Goal: Information Seeking & Learning: Compare options

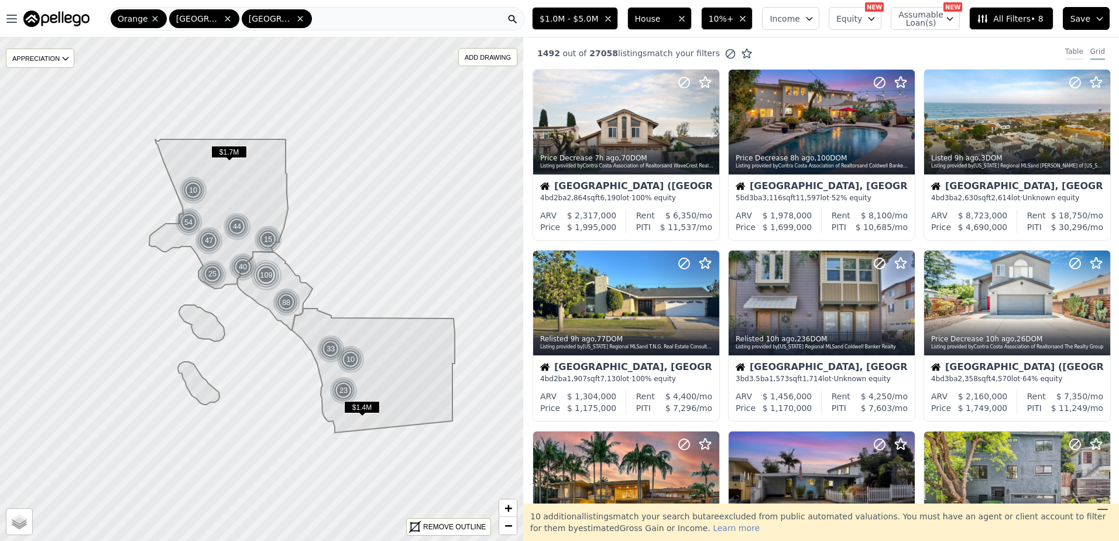
click at [1066, 51] on div "Table" at bounding box center [1075, 53] width 18 height 13
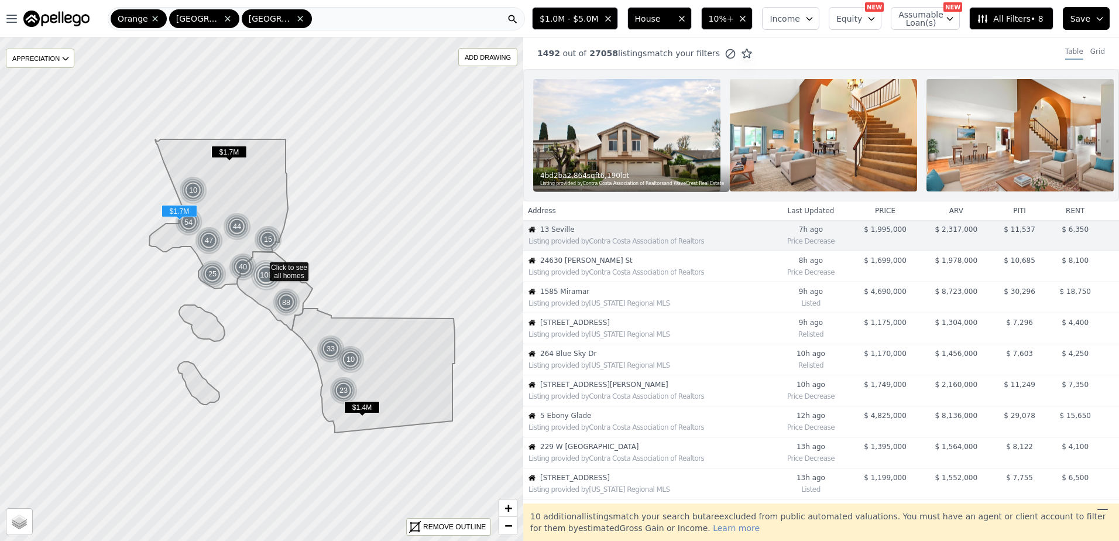
click at [607, 275] on div "Listing provided by Contra Costa Association of Realtors" at bounding box center [648, 271] width 248 height 12
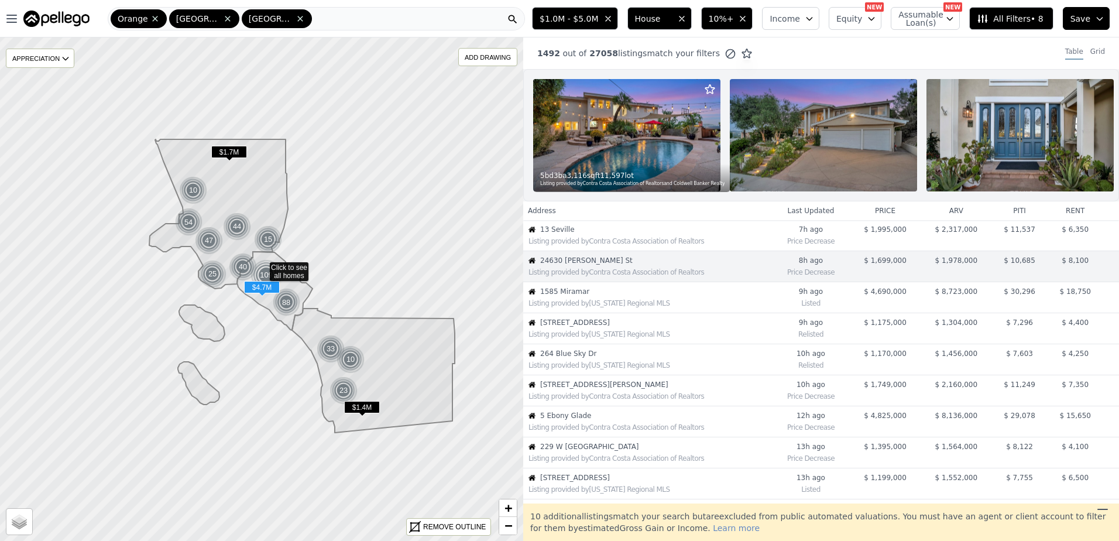
click at [616, 308] on div "Listing provided by [US_STATE] Regional MLS" at bounding box center [650, 303] width 243 height 9
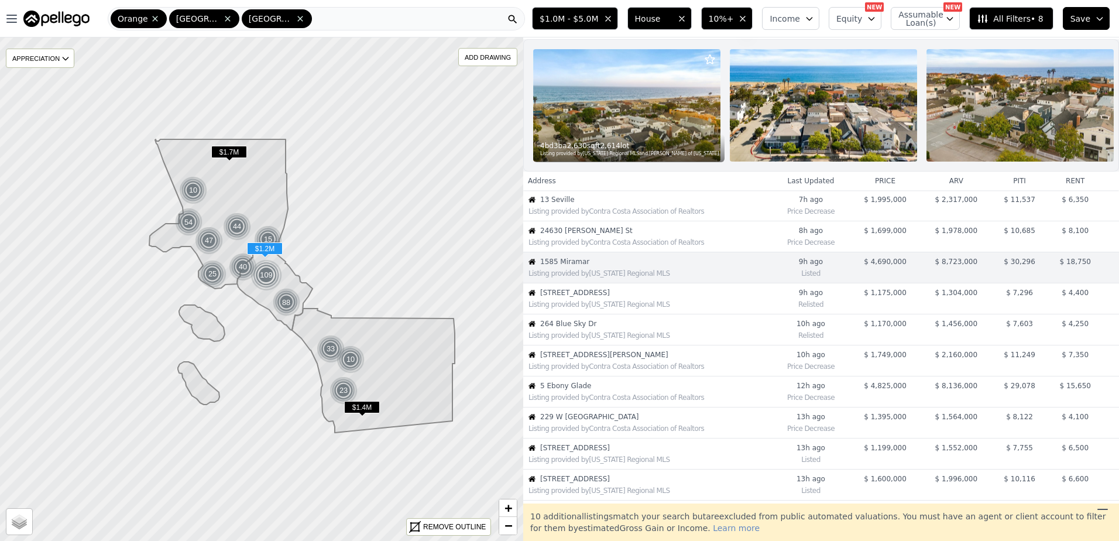
click at [570, 308] on div "Listing provided by [US_STATE] Regional MLS" at bounding box center [648, 303] width 248 height 12
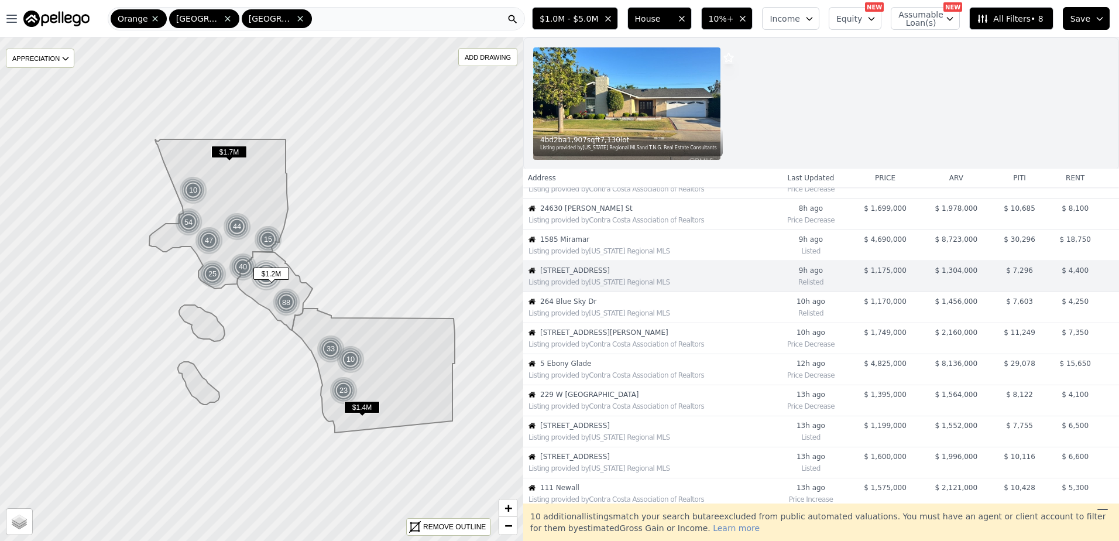
click at [626, 315] on div "Listing provided by [US_STATE] Regional MLS" at bounding box center [650, 313] width 243 height 9
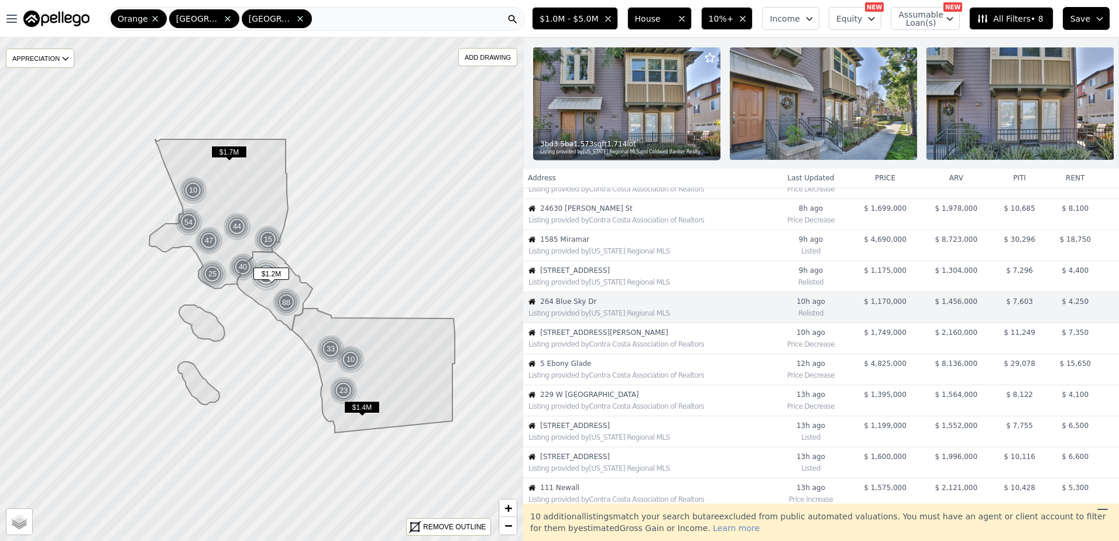
scroll to position [92, 0]
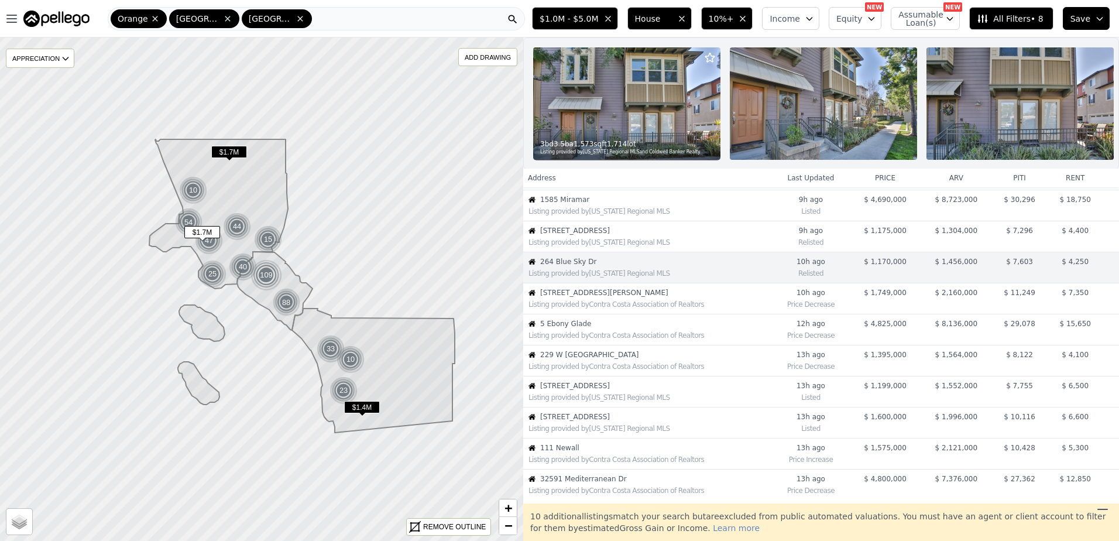
click at [619, 297] on span "[STREET_ADDRESS][PERSON_NAME]" at bounding box center [655, 292] width 231 height 9
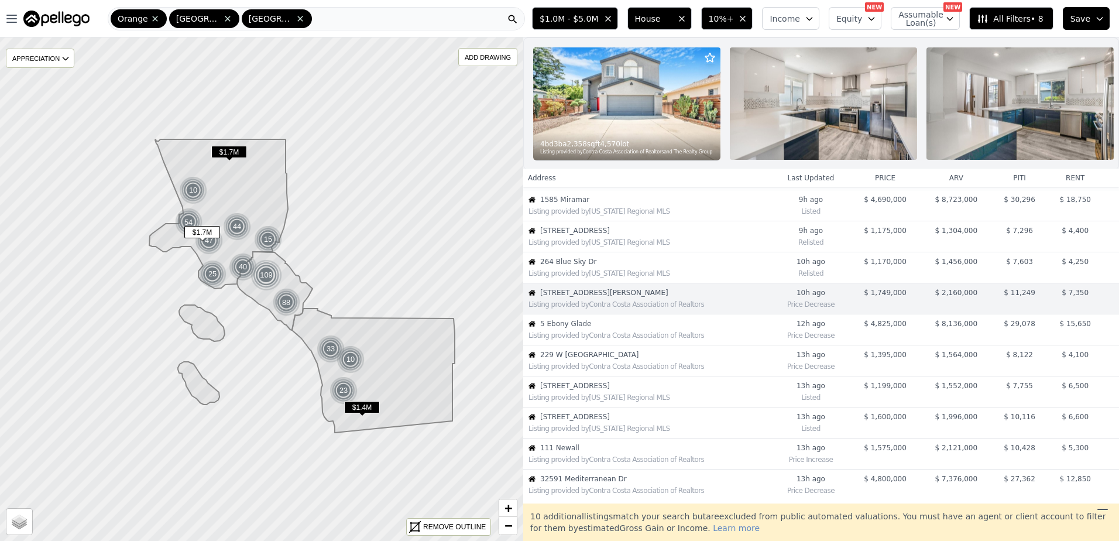
scroll to position [123, 0]
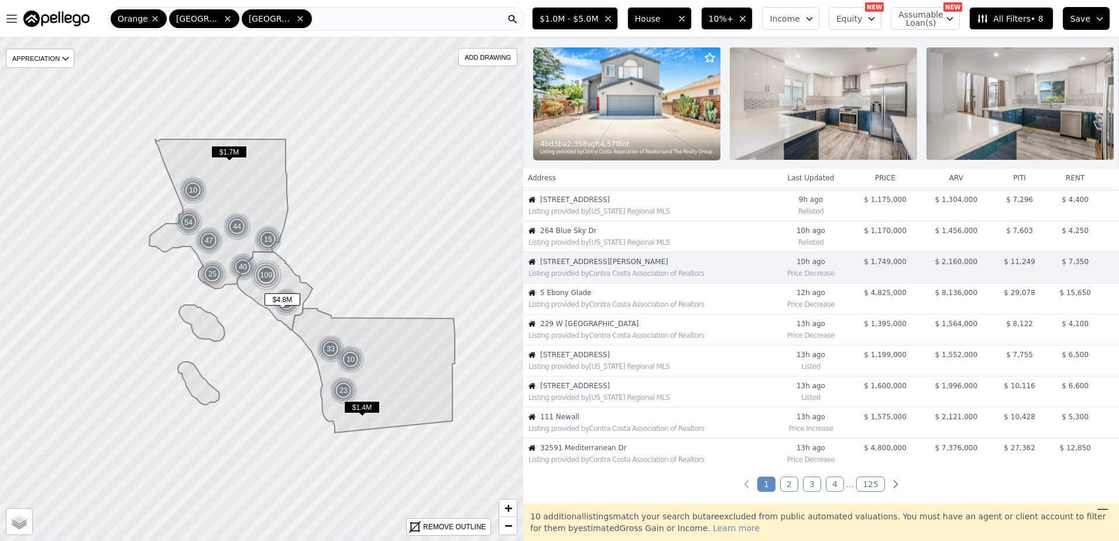
click at [623, 297] on span "5 Ebony Glade" at bounding box center [655, 292] width 231 height 9
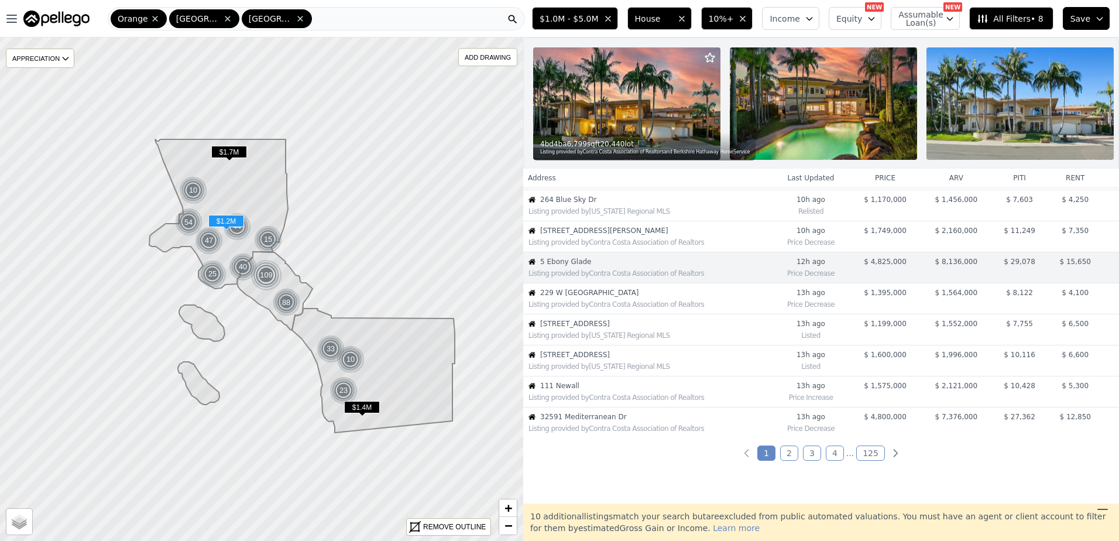
click at [594, 328] on span "[STREET_ADDRESS]" at bounding box center [655, 323] width 231 height 9
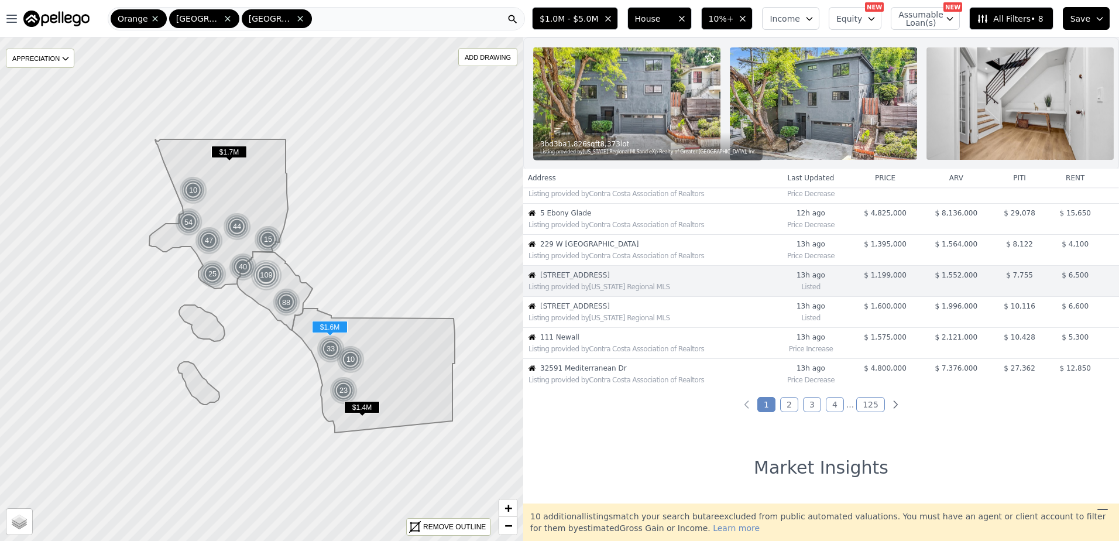
scroll to position [216, 0]
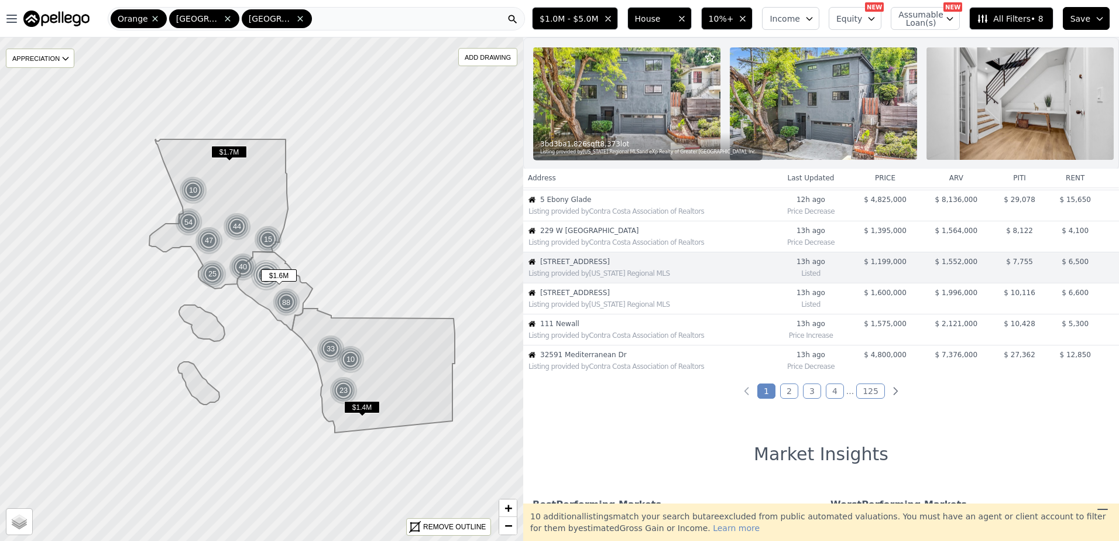
click at [607, 328] on span "111 Newall" at bounding box center [655, 323] width 231 height 9
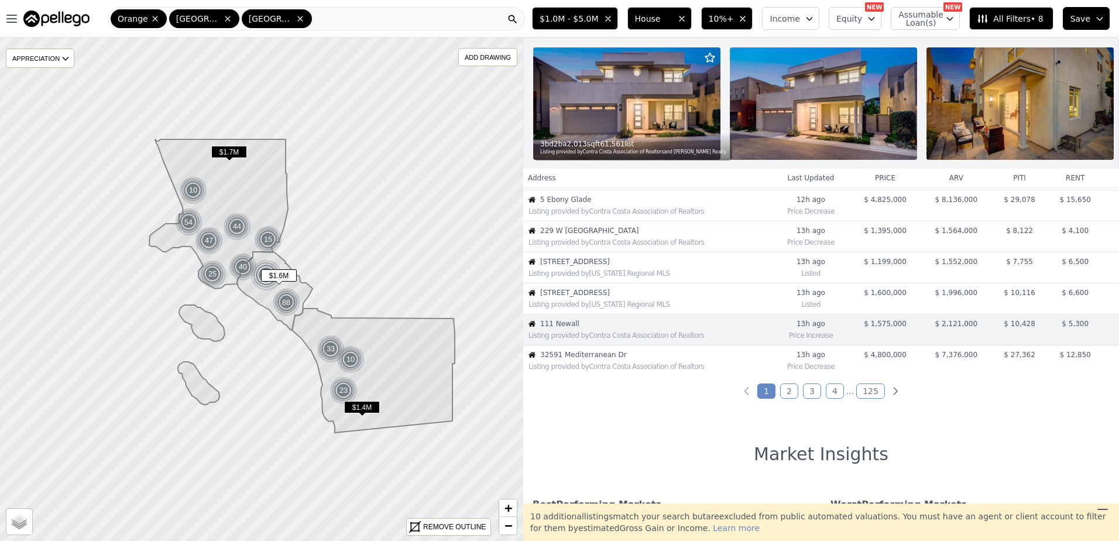
scroll to position [278, 0]
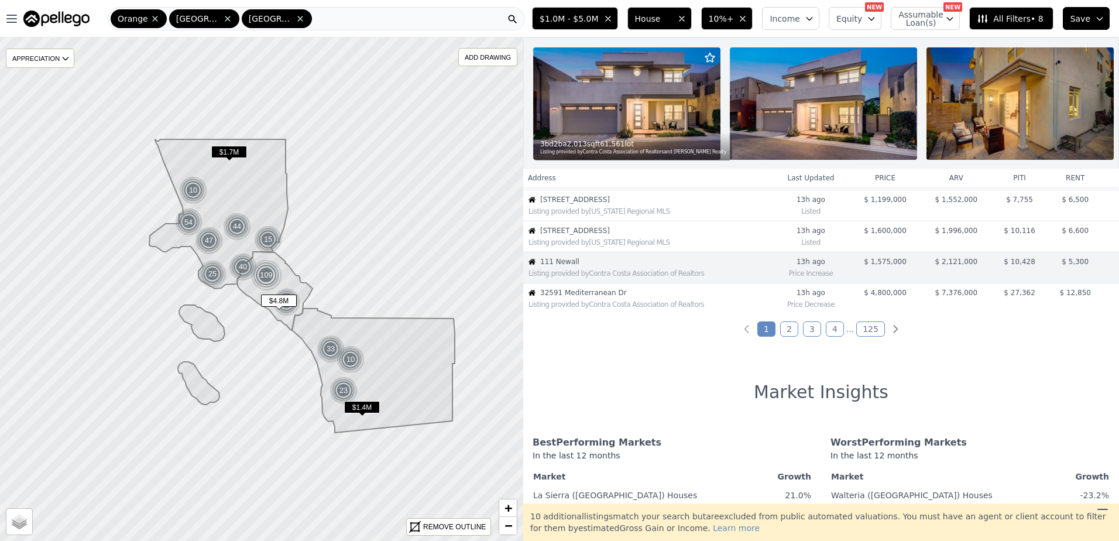
click at [613, 297] on span "32591 Mediterranean Dr" at bounding box center [655, 292] width 231 height 9
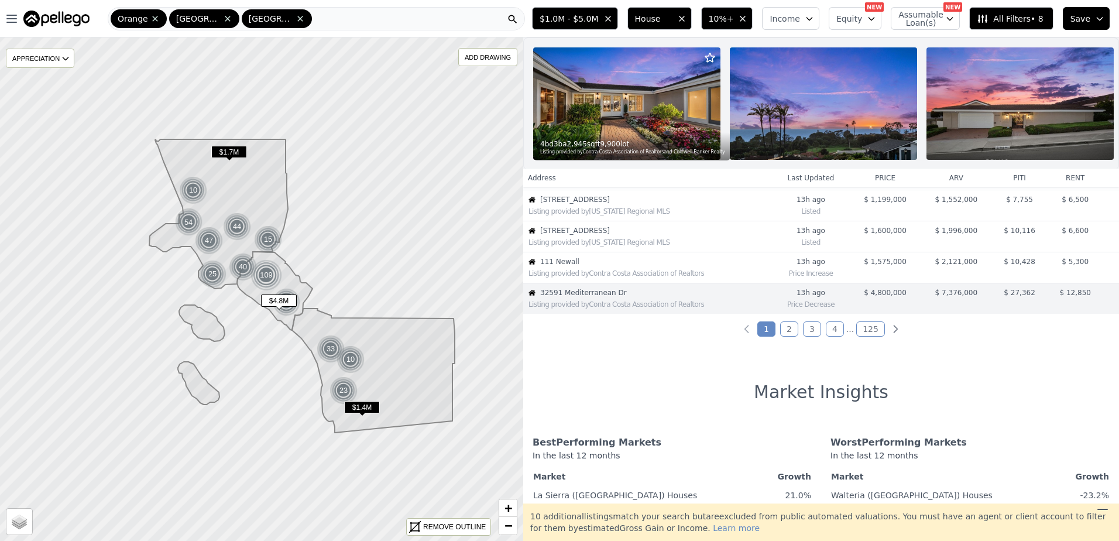
scroll to position [309, 0]
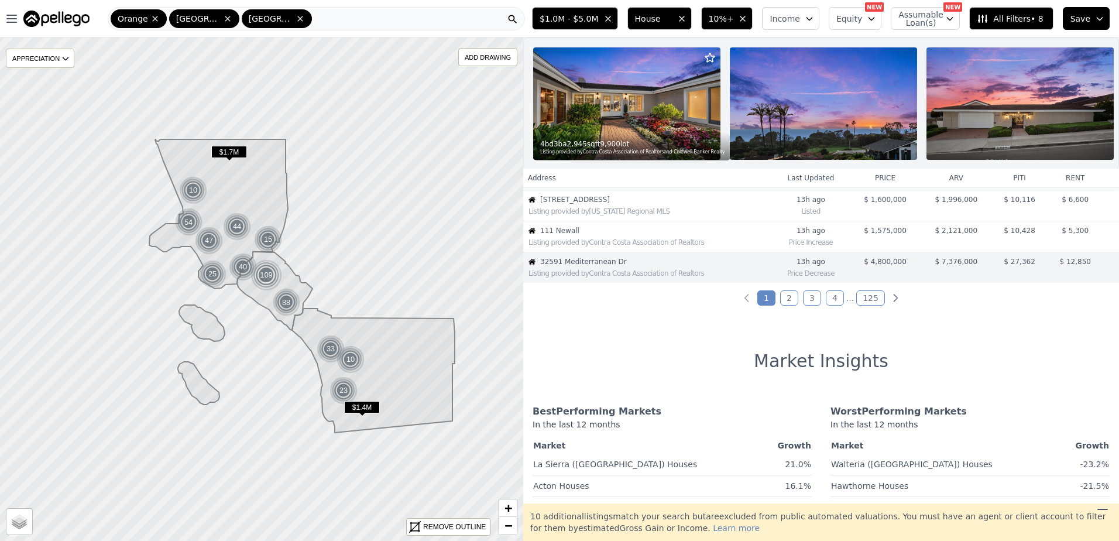
click at [788, 306] on link "2" at bounding box center [789, 297] width 18 height 15
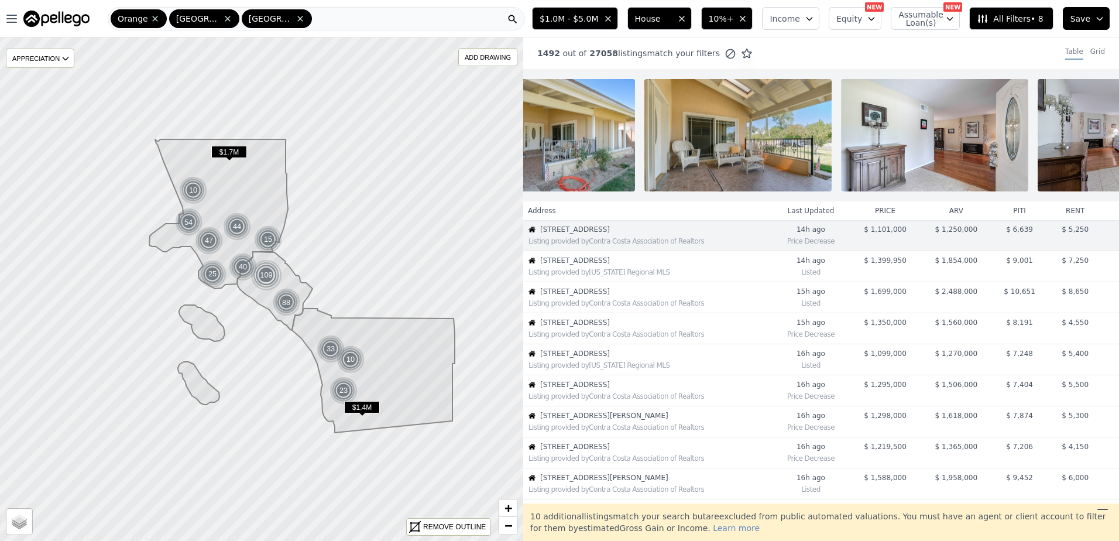
scroll to position [0, 0]
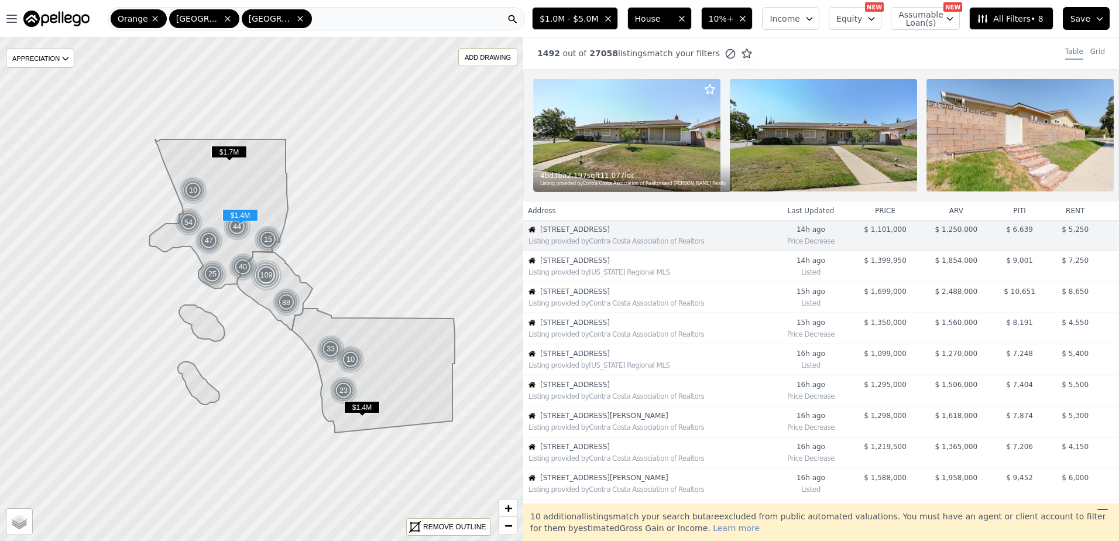
click at [598, 274] on div "Listing provided by [US_STATE] Regional MLS" at bounding box center [648, 271] width 248 height 12
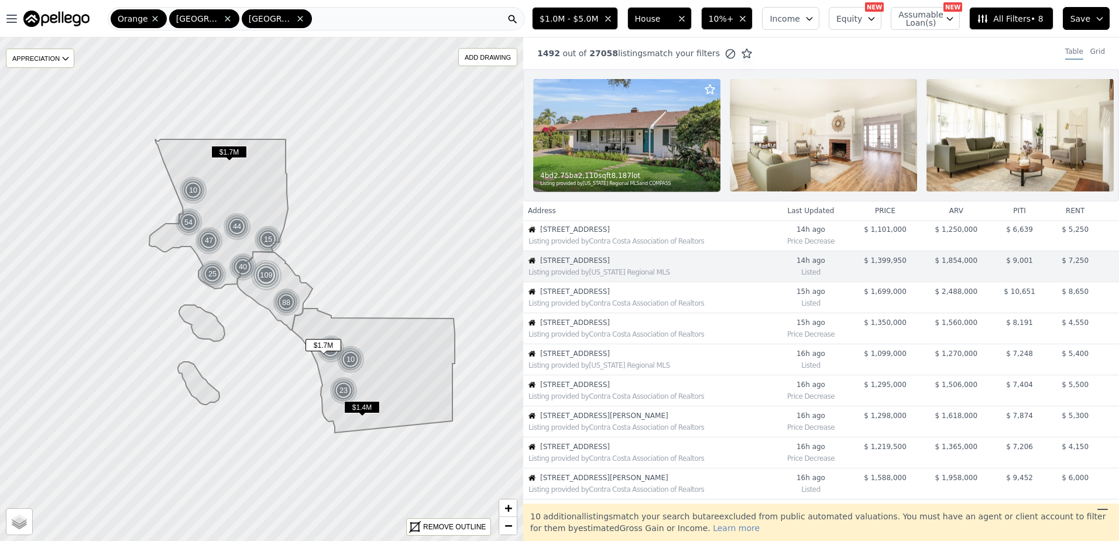
click at [605, 296] on span "[STREET_ADDRESS]" at bounding box center [655, 291] width 231 height 9
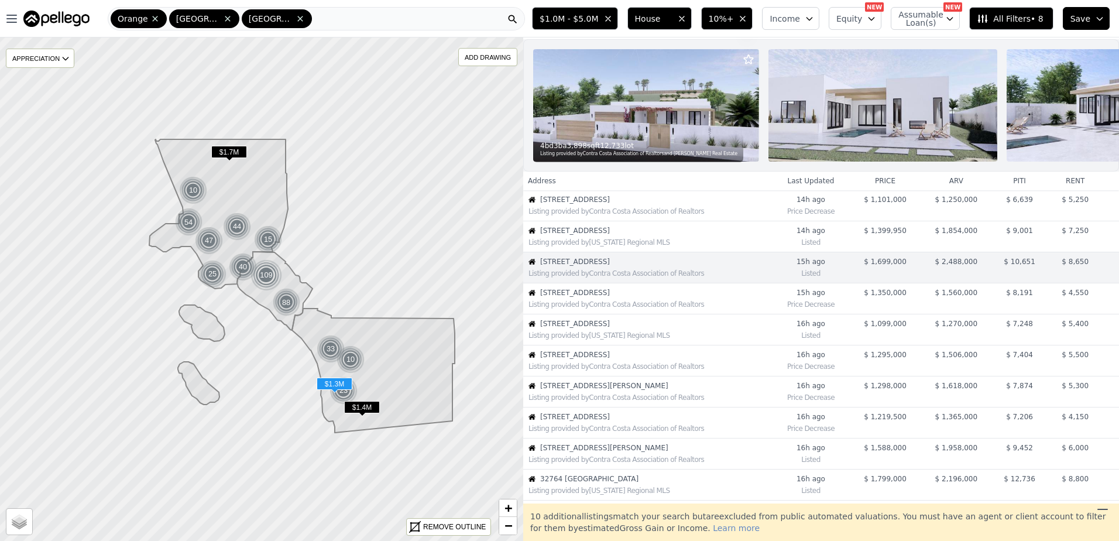
click at [606, 359] on span "[STREET_ADDRESS]" at bounding box center [655, 354] width 231 height 9
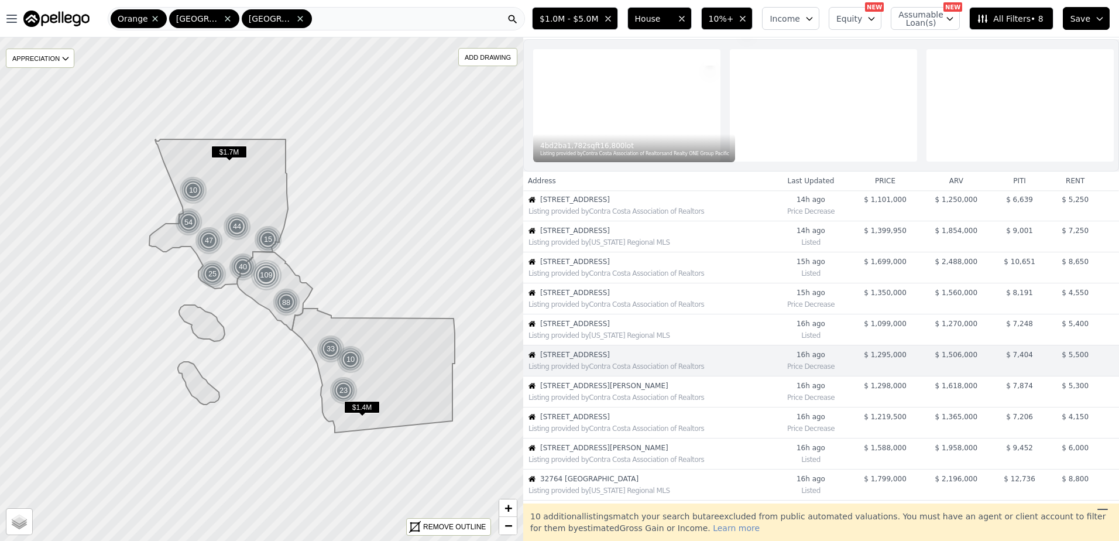
scroll to position [123, 0]
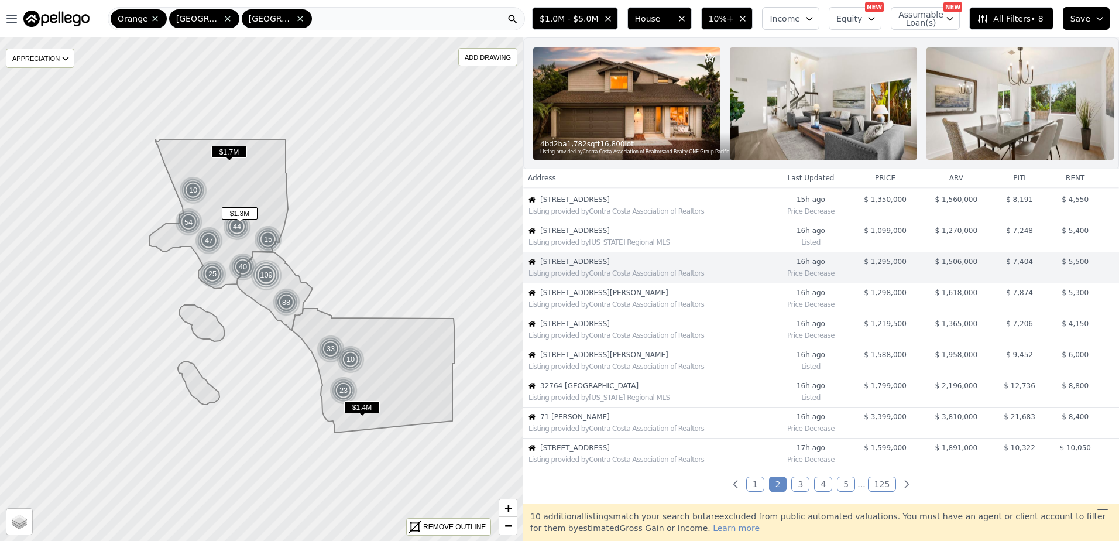
click at [617, 307] on div "Listing provided by Contra Costa Association of Realtors" at bounding box center [648, 303] width 248 height 12
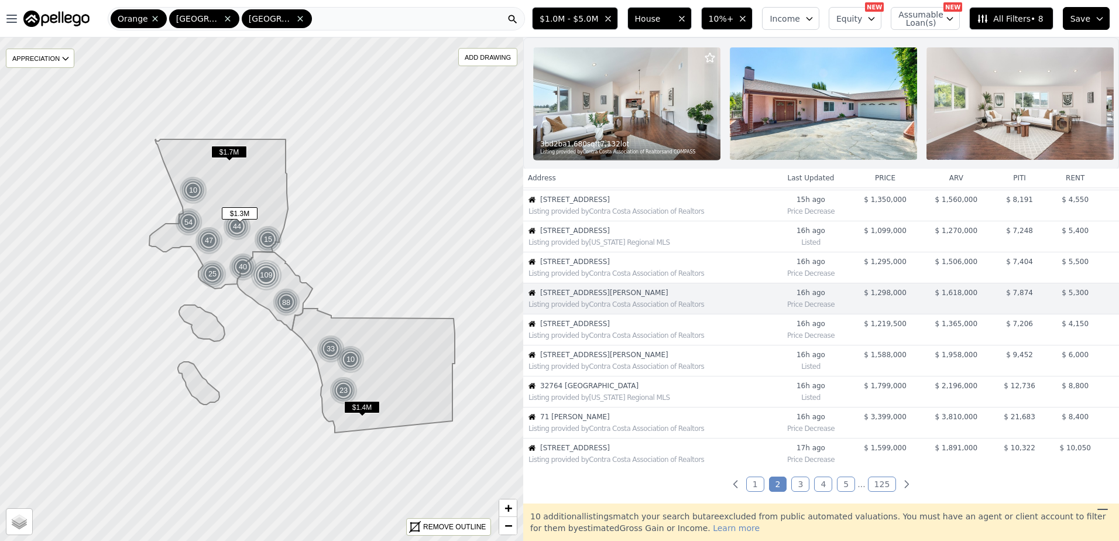
scroll to position [154, 0]
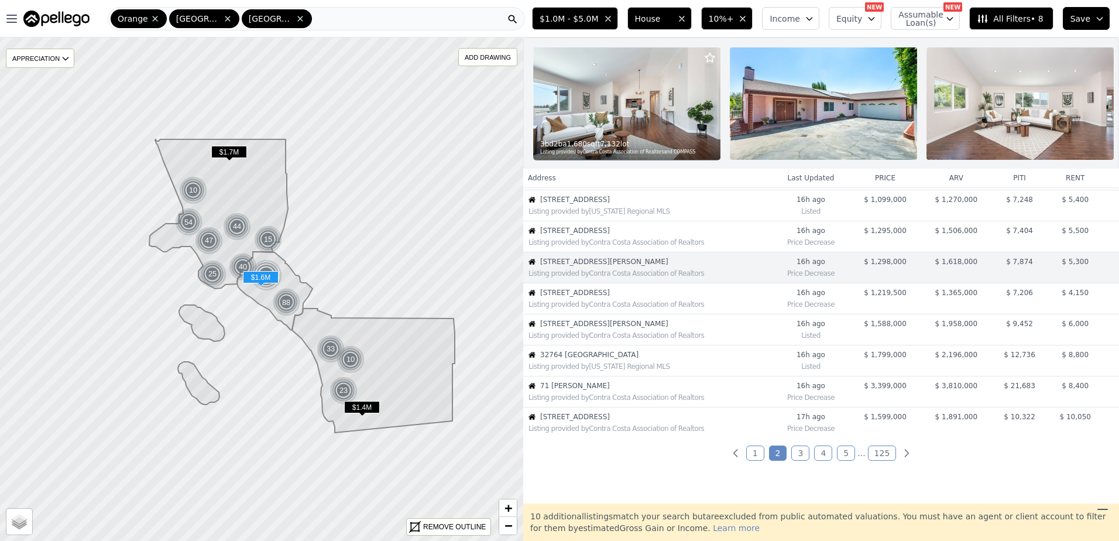
click at [588, 328] on span "[STREET_ADDRESS][PERSON_NAME]" at bounding box center [655, 323] width 231 height 9
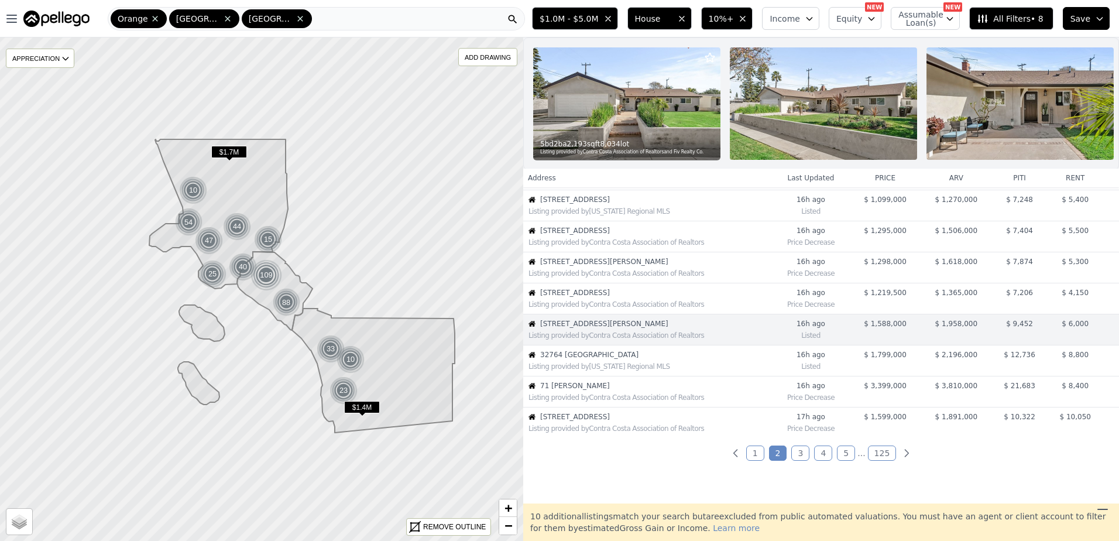
scroll to position [216, 0]
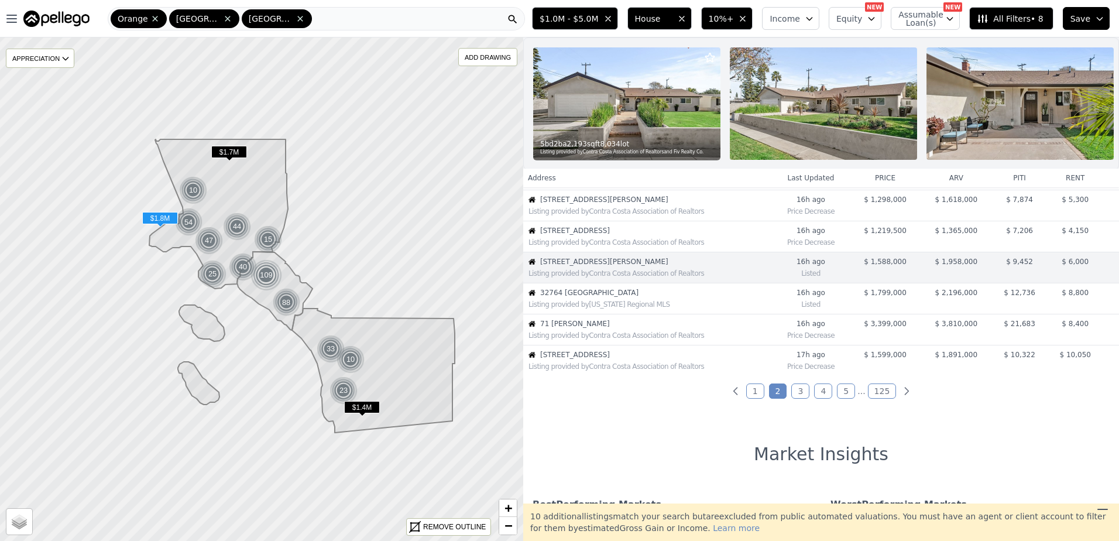
click at [599, 297] on span "32764 [GEOGRAPHIC_DATA]" at bounding box center [655, 292] width 231 height 9
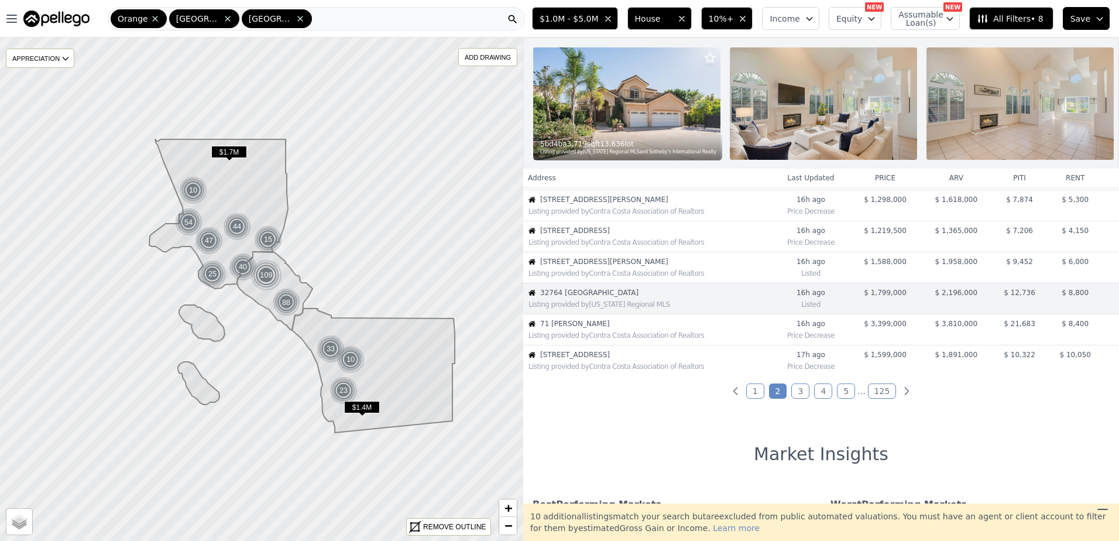
scroll to position [247, 0]
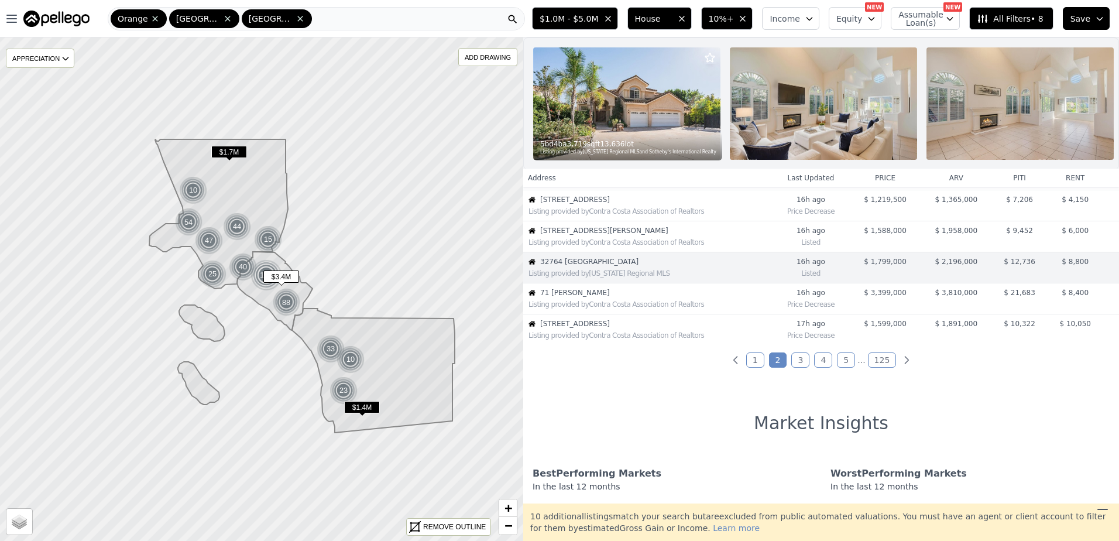
click at [599, 297] on span "71 [PERSON_NAME]" at bounding box center [655, 292] width 231 height 9
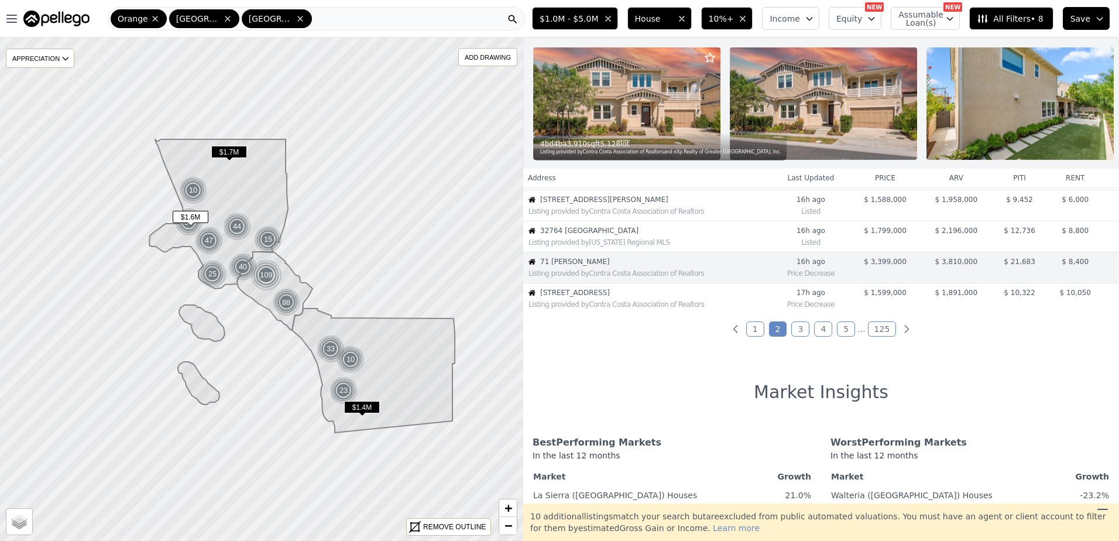
click at [599, 297] on span "[STREET_ADDRESS]" at bounding box center [655, 292] width 231 height 9
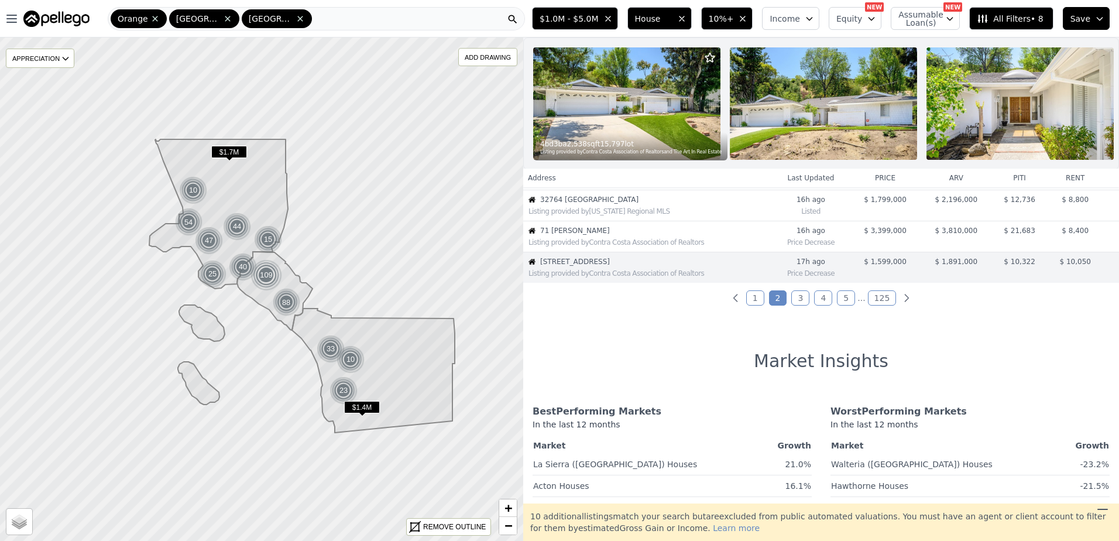
click at [804, 306] on link "3" at bounding box center [801, 297] width 18 height 15
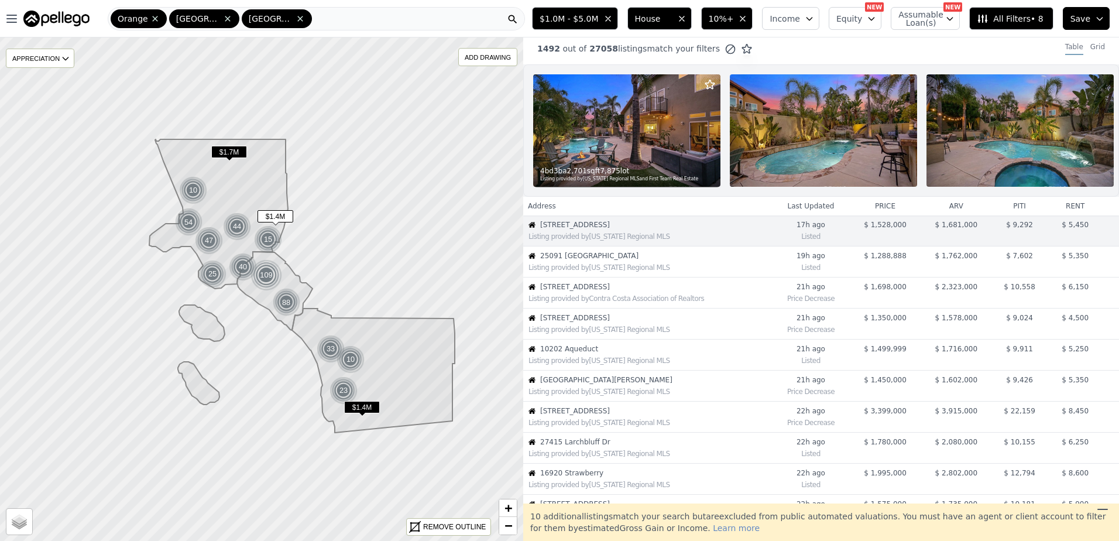
scroll to position [0, 0]
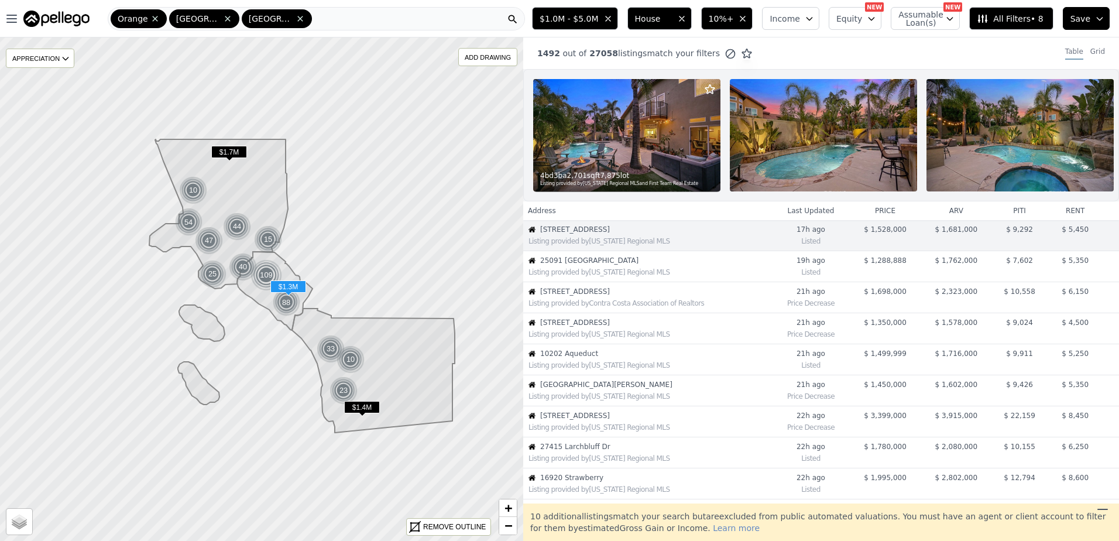
click at [600, 265] on span "25091 [GEOGRAPHIC_DATA]" at bounding box center [655, 260] width 231 height 9
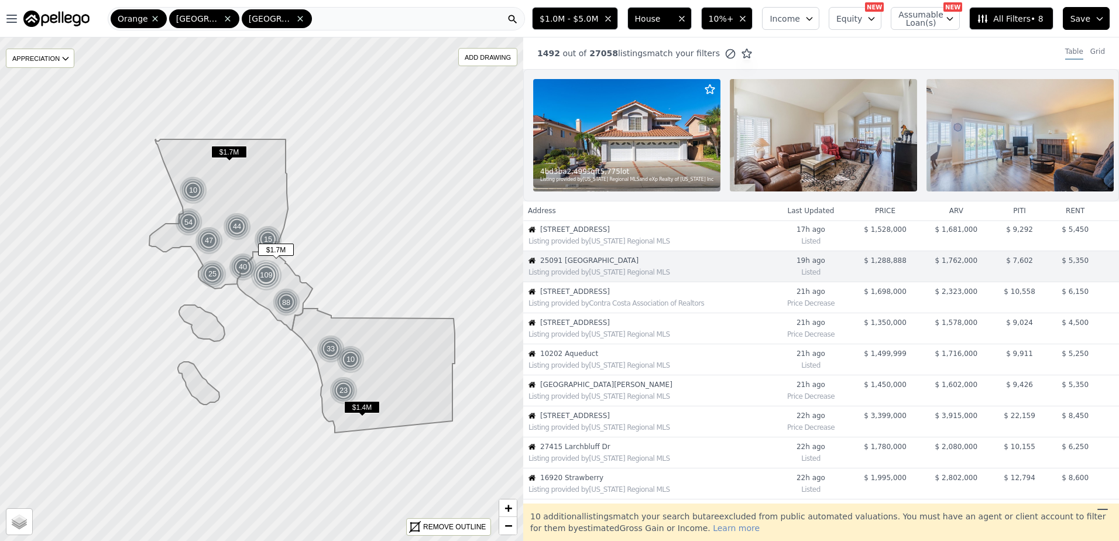
click at [618, 306] on div "Listing provided by Contra Costa Association of Realtors" at bounding box center [648, 302] width 248 height 12
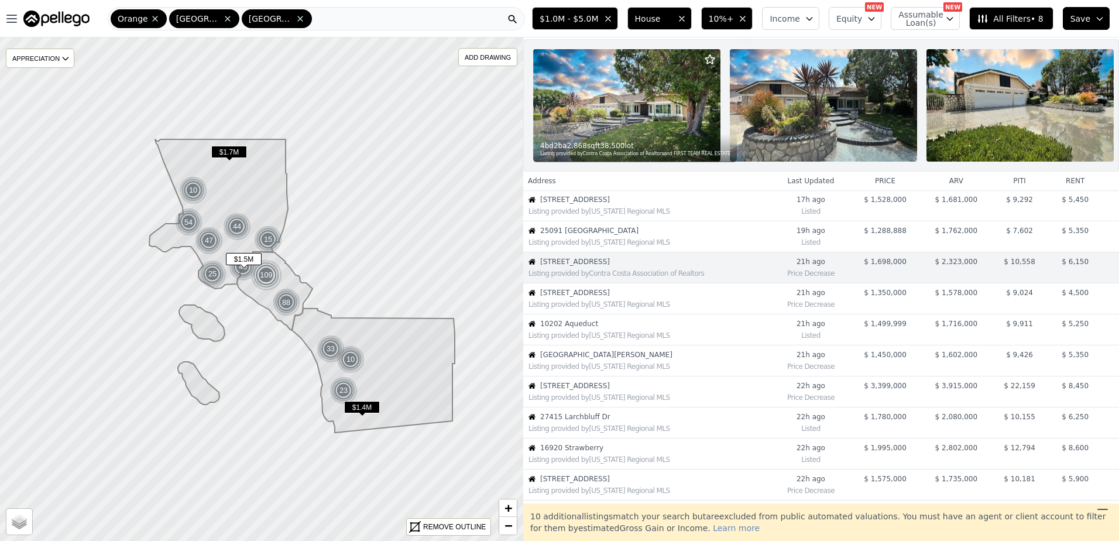
click at [590, 328] on span "10202 Aqueduct" at bounding box center [655, 323] width 231 height 9
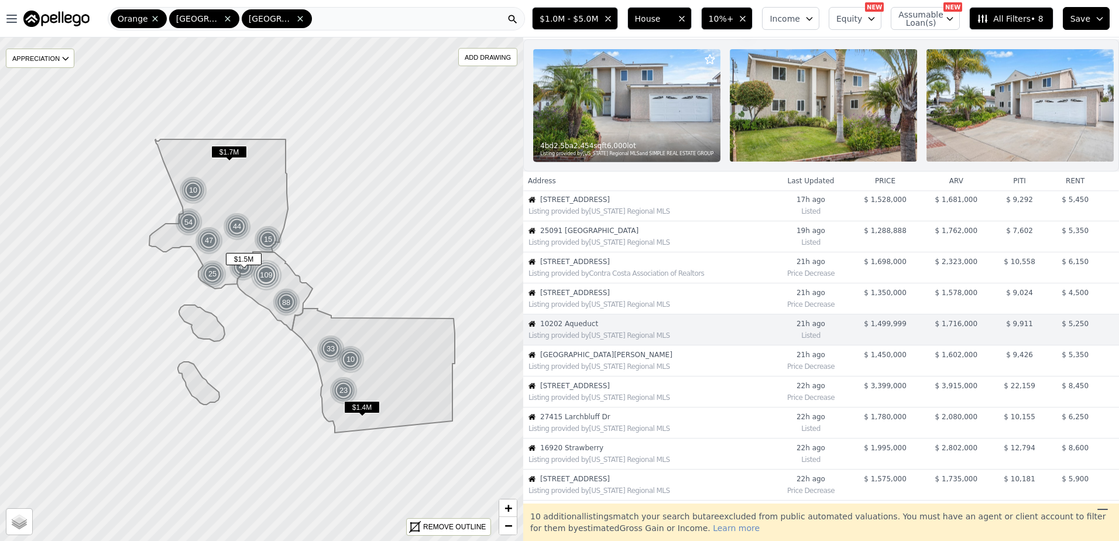
scroll to position [92, 0]
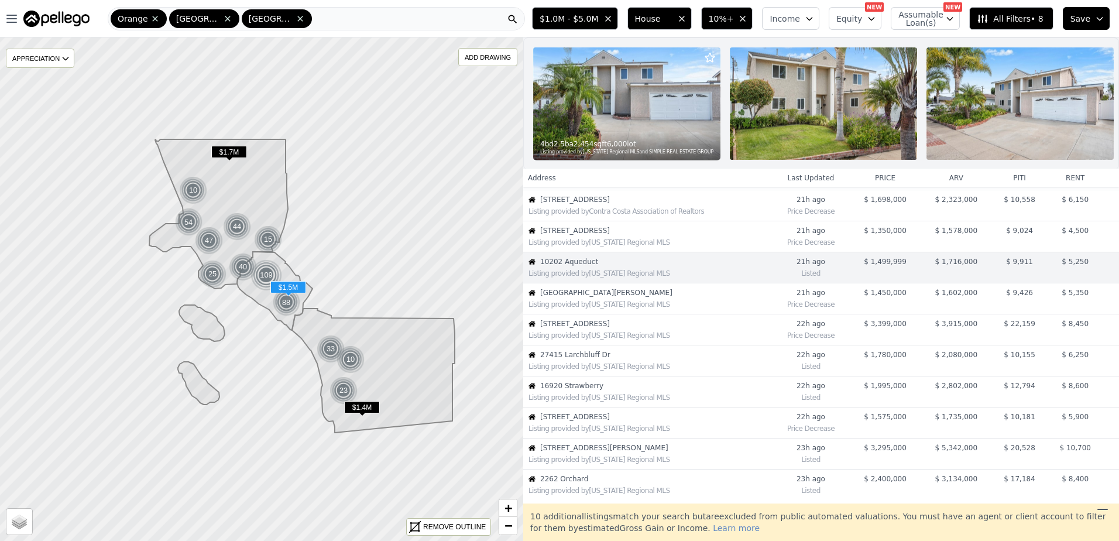
click at [637, 308] on div "Listing provided by [US_STATE] Regional MLS" at bounding box center [648, 303] width 248 height 12
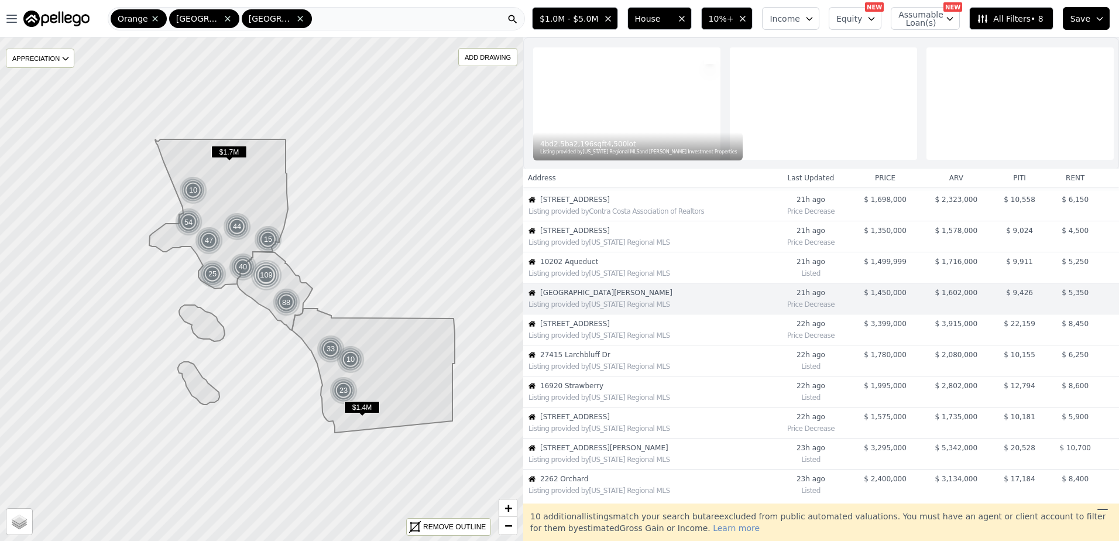
scroll to position [123, 0]
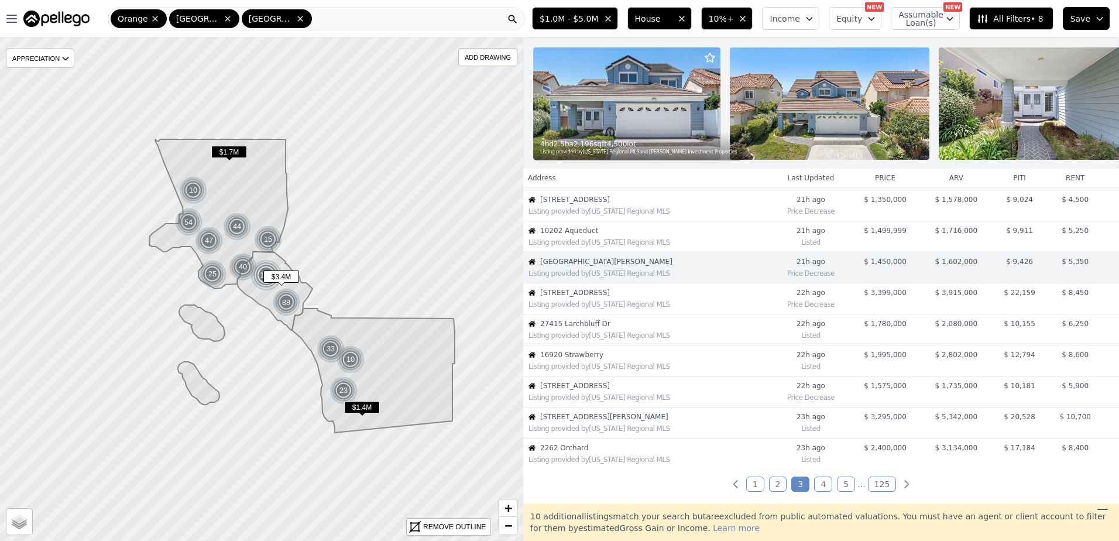
click at [662, 309] on div "Listing provided by [US_STATE] Regional MLS" at bounding box center [650, 304] width 243 height 9
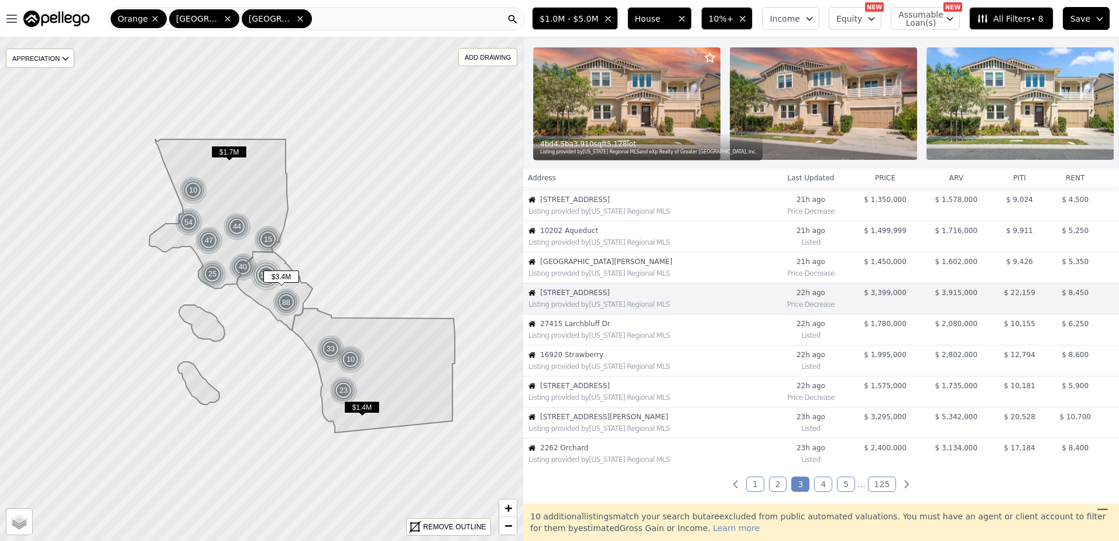
scroll to position [154, 0]
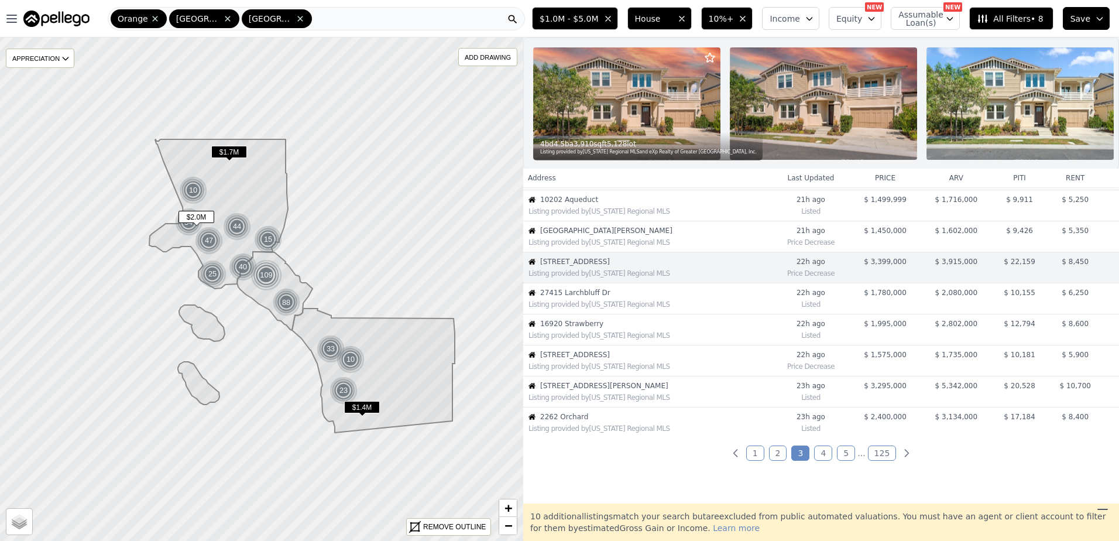
click at [666, 328] on span "16920 Strawberry" at bounding box center [655, 323] width 231 height 9
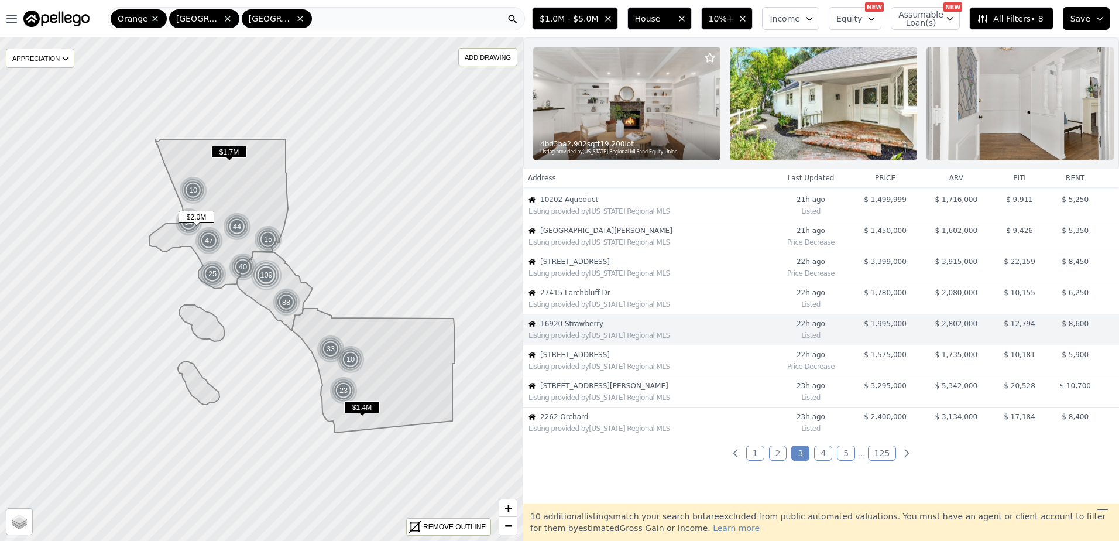
scroll to position [216, 0]
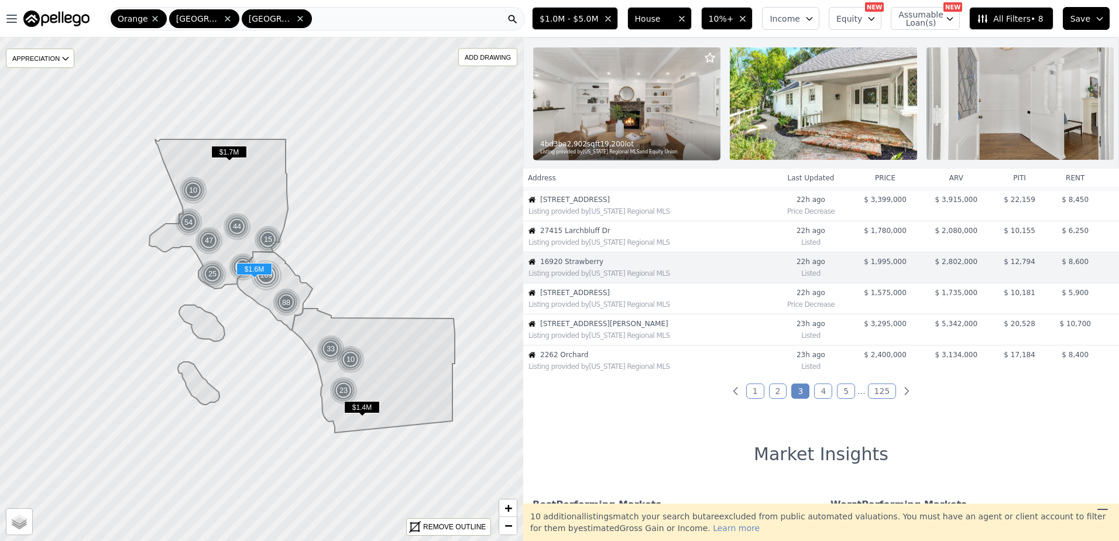
click at [645, 297] on span "[STREET_ADDRESS]" at bounding box center [655, 292] width 231 height 9
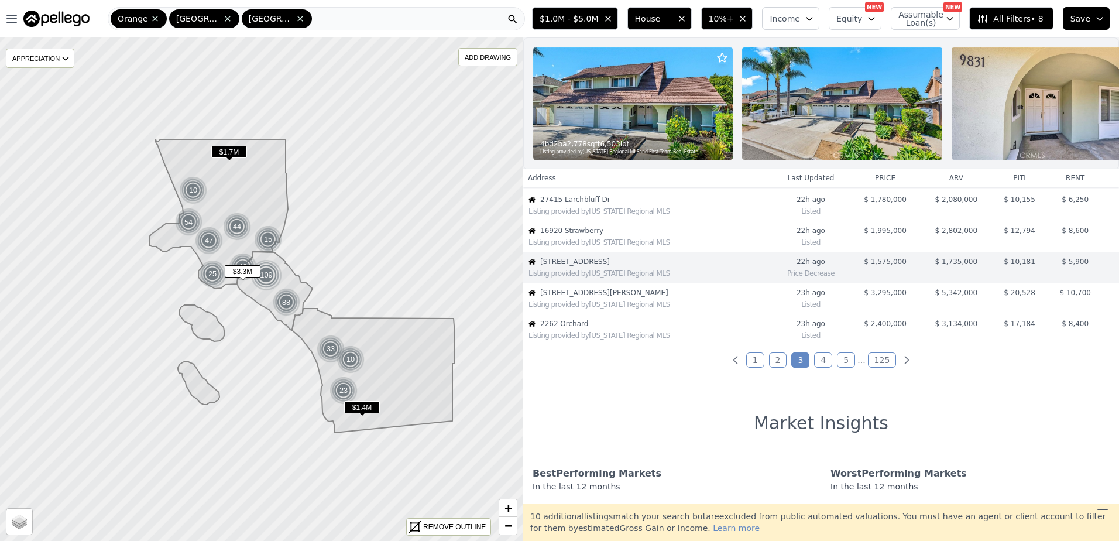
click at [663, 297] on span "[STREET_ADDRESS][PERSON_NAME]" at bounding box center [655, 292] width 231 height 9
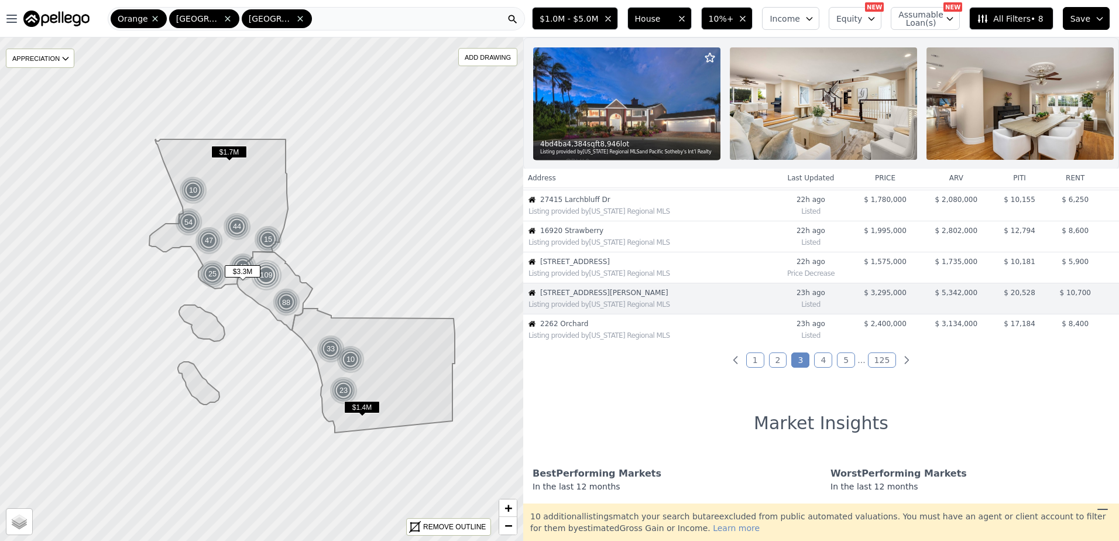
scroll to position [278, 0]
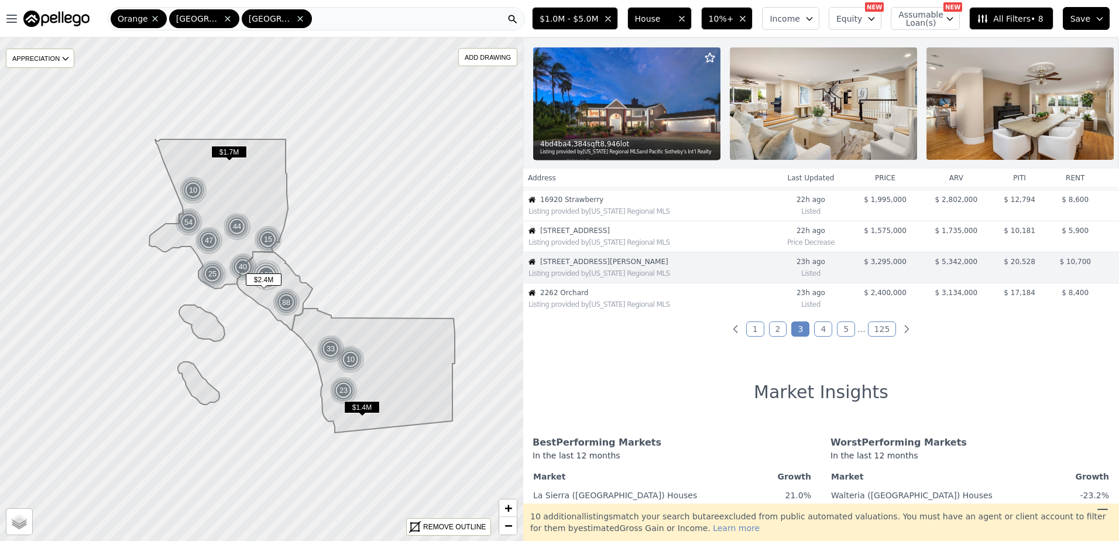
click at [663, 297] on span "2262 Orchard" at bounding box center [655, 292] width 231 height 9
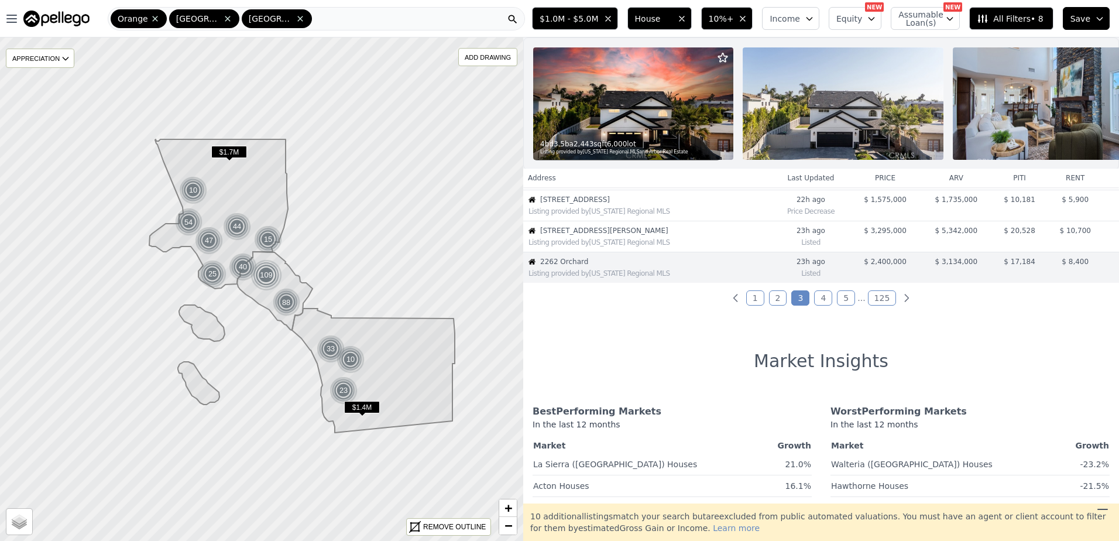
click at [776, 306] on link "2" at bounding box center [778, 297] width 18 height 15
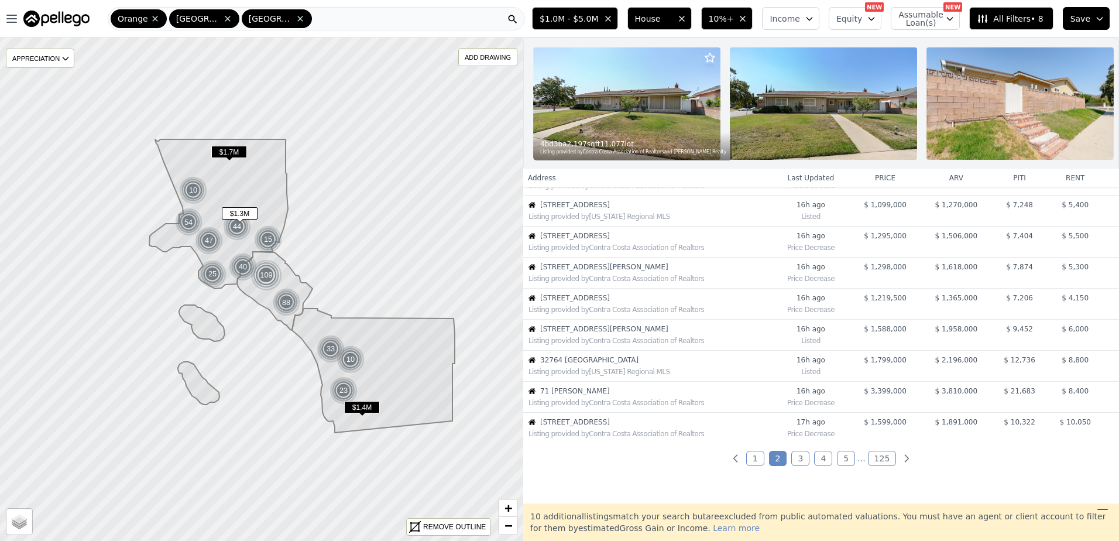
scroll to position [176, 0]
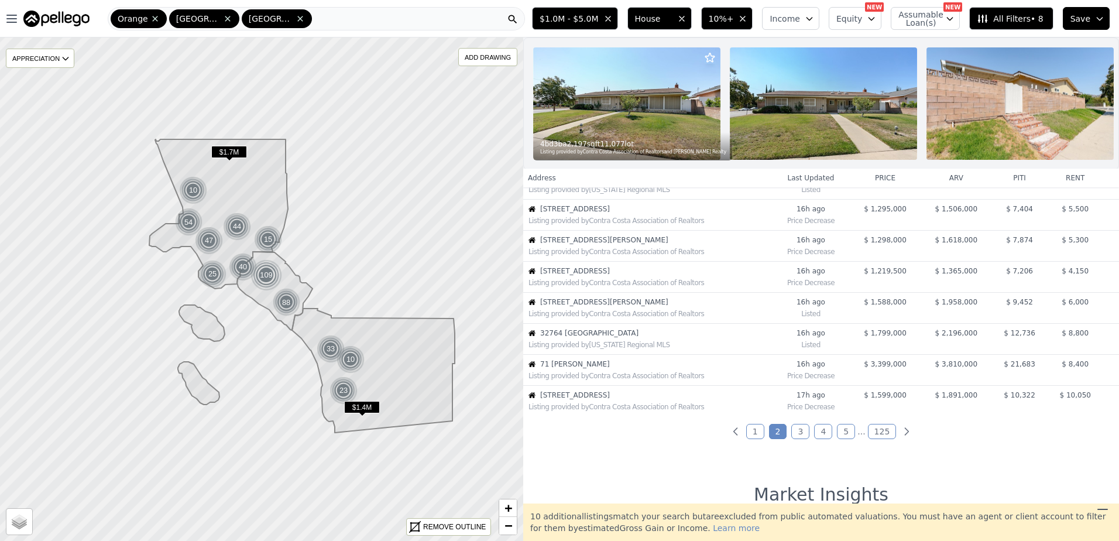
click at [755, 435] on link "1" at bounding box center [756, 431] width 18 height 15
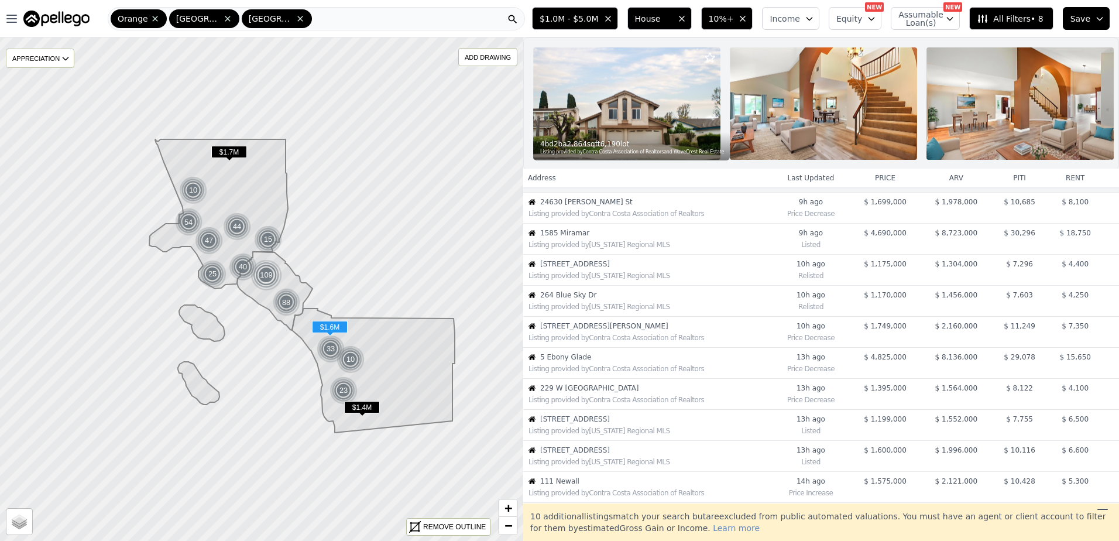
scroll to position [0, 0]
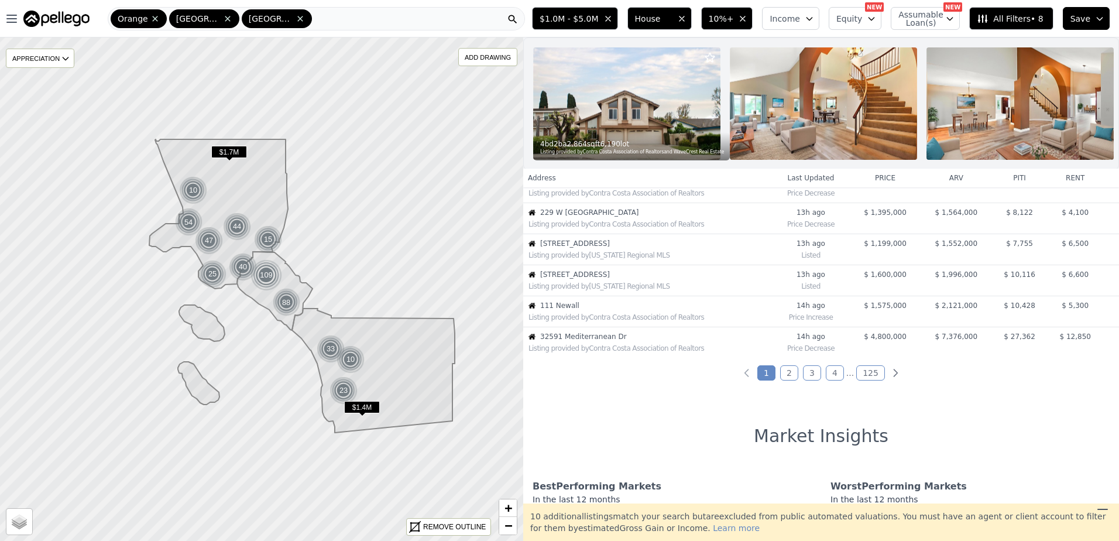
click at [786, 381] on link "2" at bounding box center [789, 372] width 18 height 15
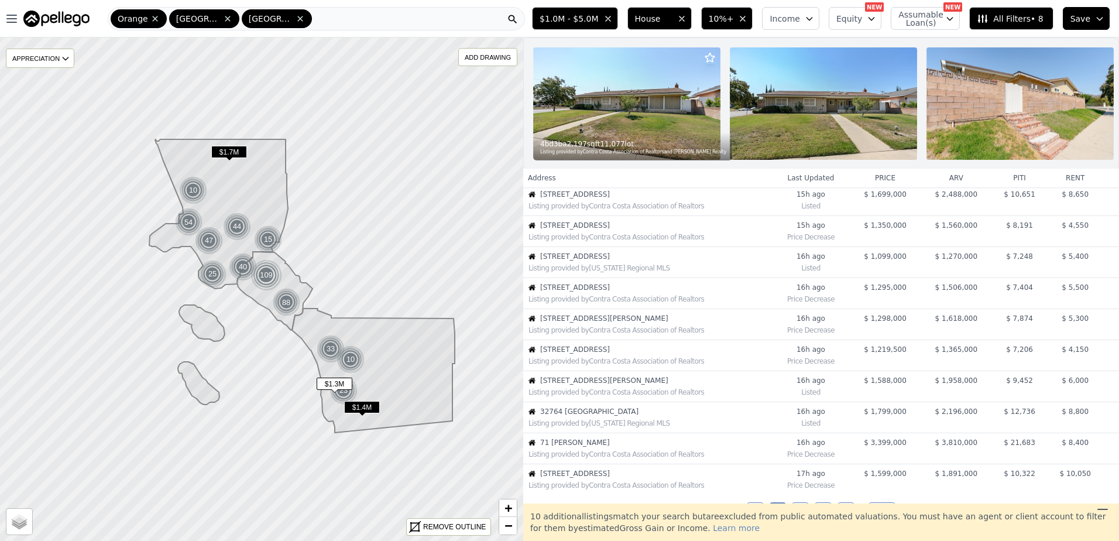
scroll to position [117, 0]
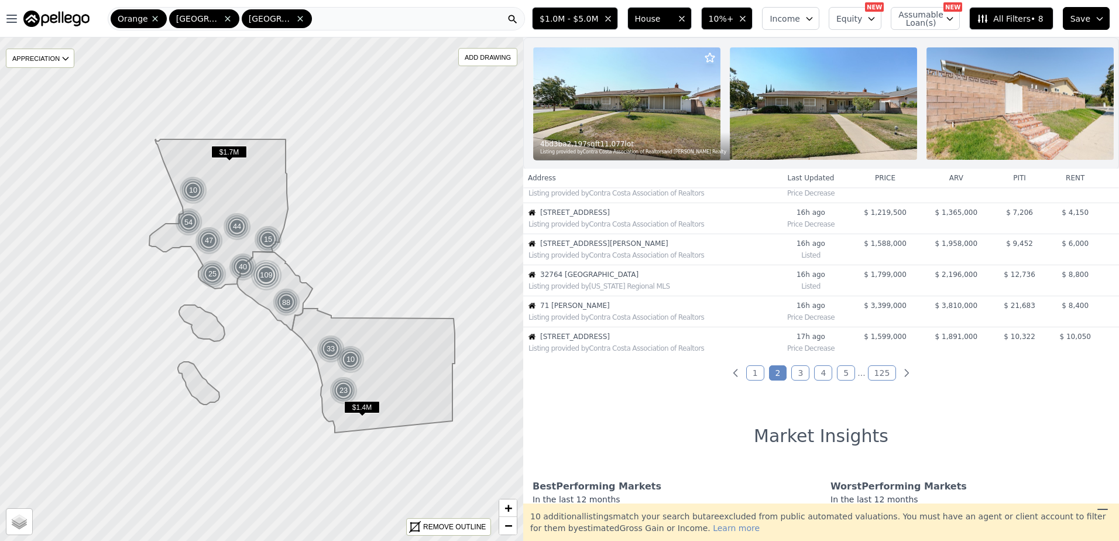
click at [797, 376] on link "3" at bounding box center [801, 372] width 18 height 15
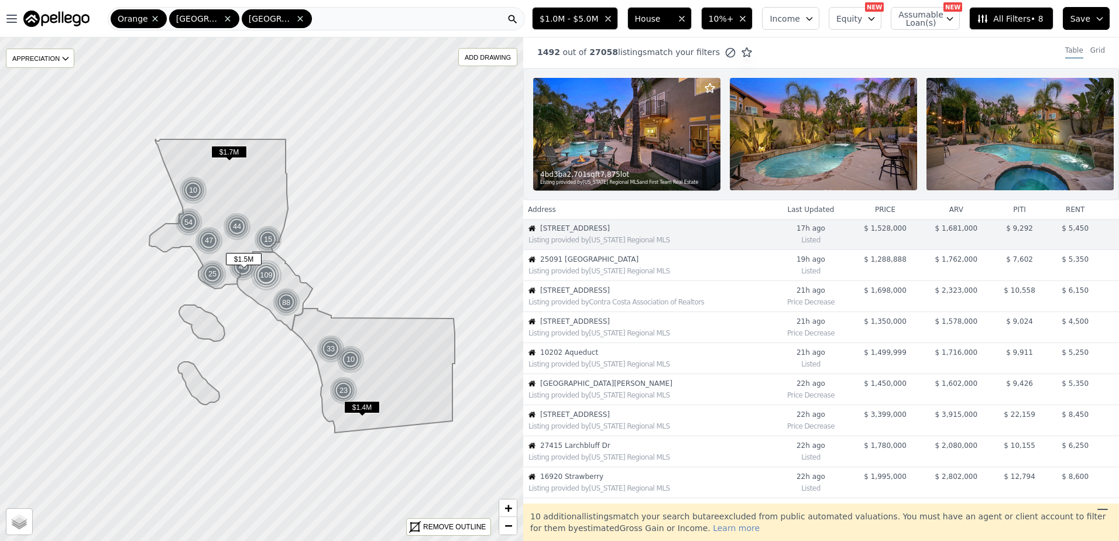
scroll to position [0, 0]
